Goal: Find specific page/section: Find specific page/section

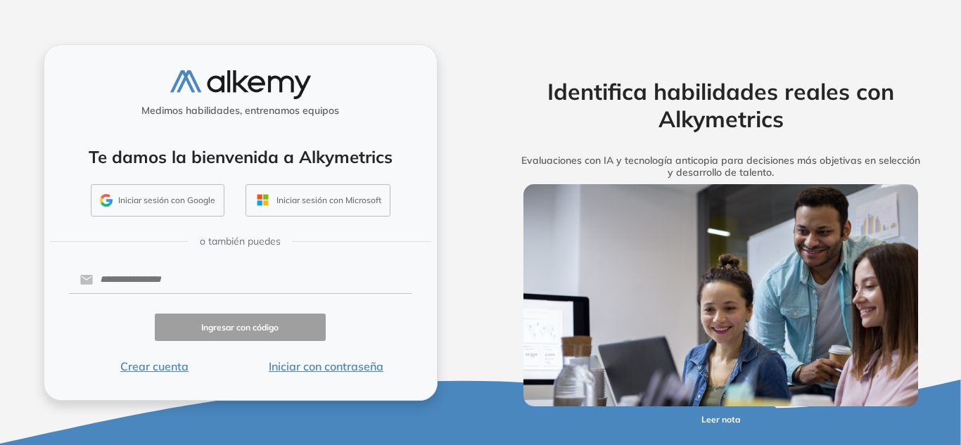
click at [184, 191] on button "Iniciar sesión con Google" at bounding box center [158, 200] width 134 height 32
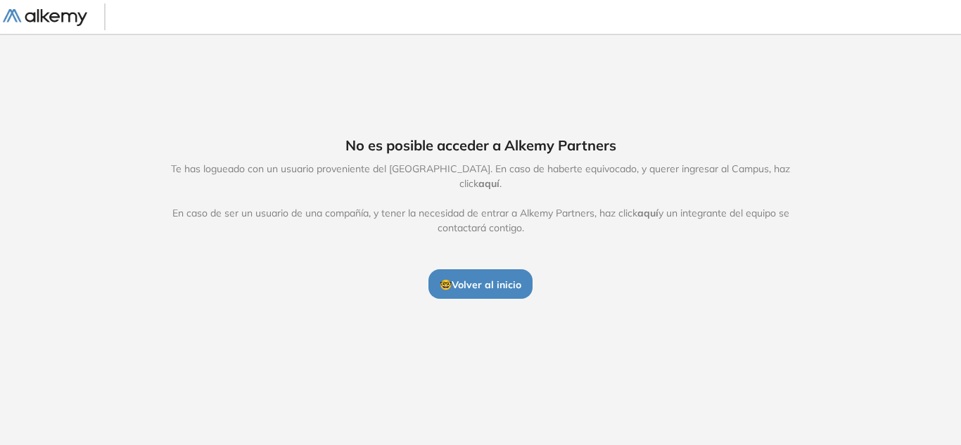
click at [500, 177] on span "aquí" at bounding box center [489, 183] width 21 height 13
